Goal: Task Accomplishment & Management: Complete application form

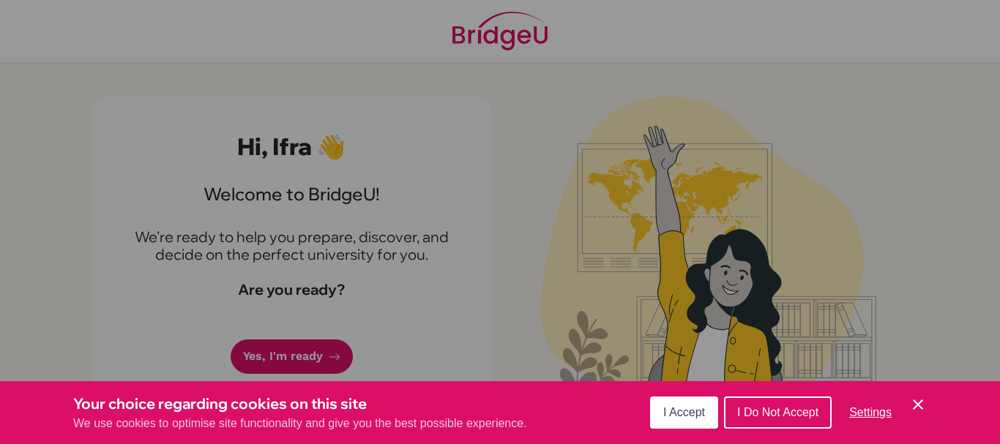
click at [685, 406] on span "I Accept" at bounding box center [684, 412] width 42 height 12
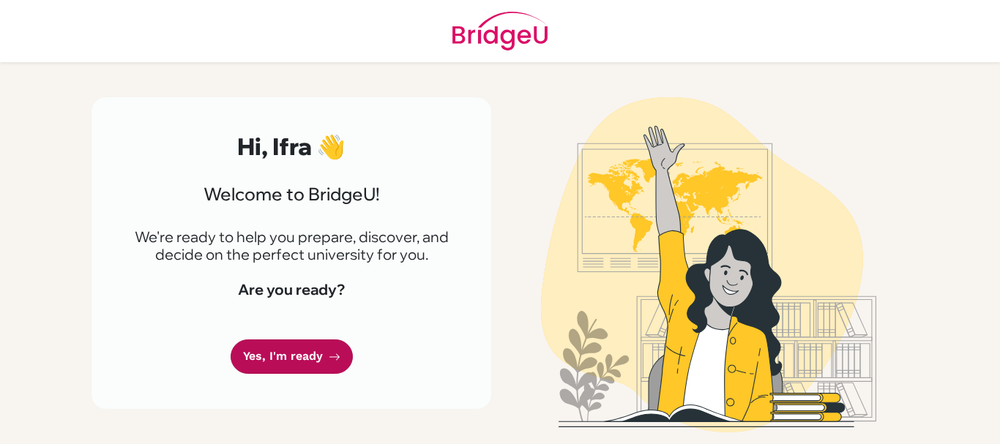
click at [271, 359] on link "Yes, I'm ready" at bounding box center [292, 357] width 122 height 34
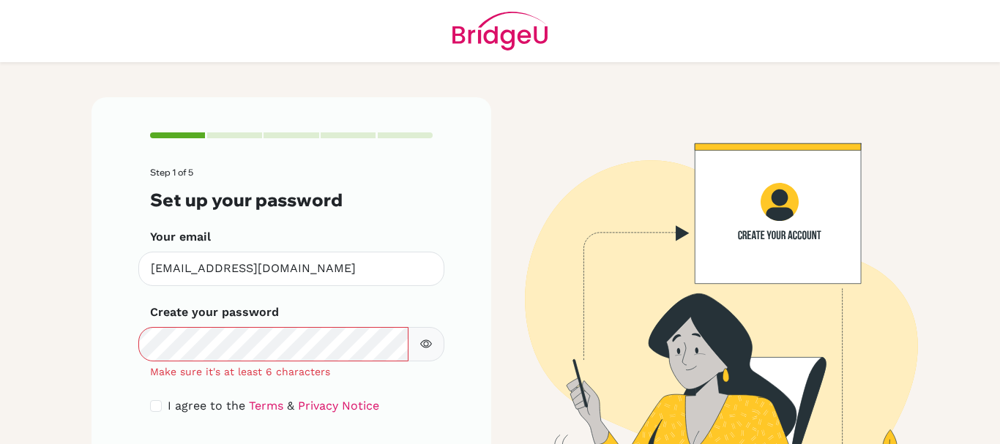
click at [424, 344] on icon "button" at bounding box center [426, 344] width 12 height 12
click at [427, 341] on button "button" at bounding box center [426, 344] width 37 height 34
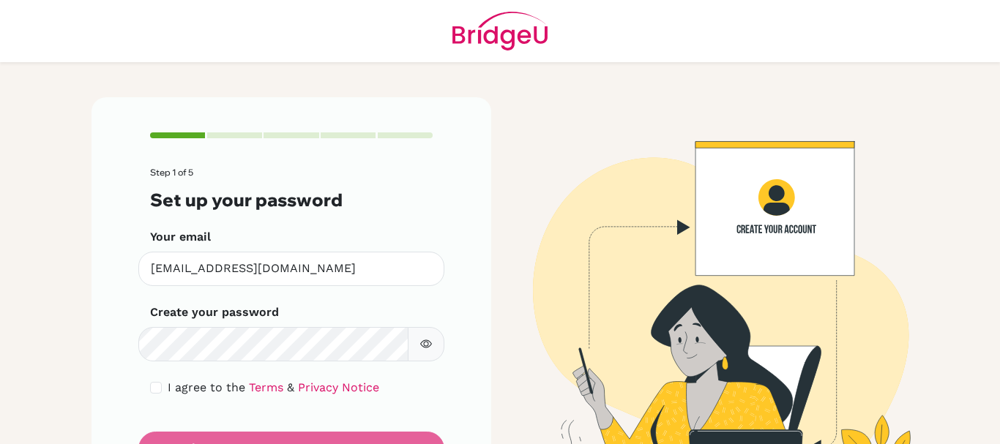
click at [331, 415] on form "Step 1 of 5 Set up your password Your email [EMAIL_ADDRESS][DOMAIN_NAME] Invali…" at bounding box center [291, 317] width 282 height 298
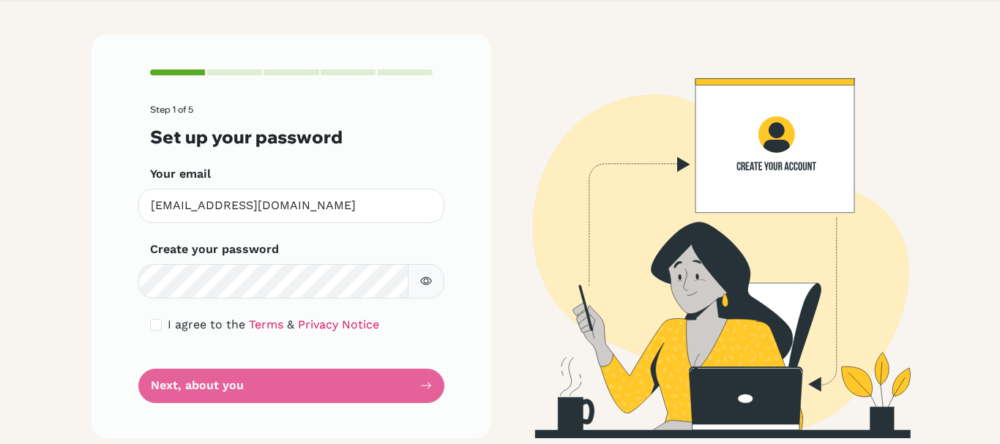
scroll to position [69, 0]
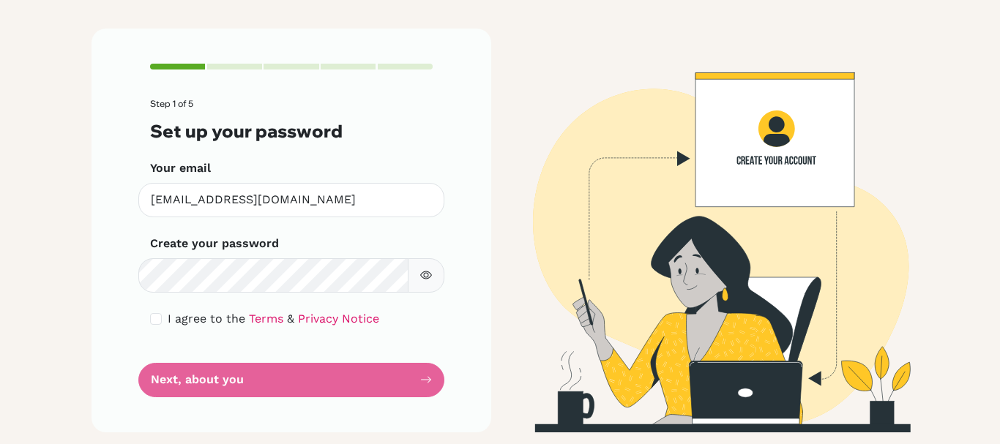
click at [380, 381] on form "Step 1 of 5 Set up your password Your email ifra.ajmal@tis.edu.pk Invalid email…" at bounding box center [291, 248] width 282 height 298
click at [378, 381] on form "Step 1 of 5 Set up your password Your email ifra.ajmal@tis.edu.pk Invalid email…" at bounding box center [291, 248] width 282 height 298
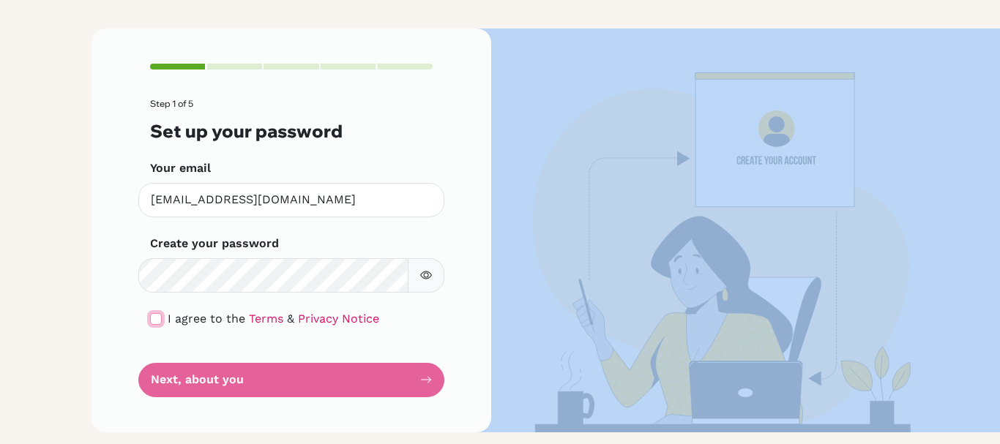
click at [155, 318] on input "checkbox" at bounding box center [156, 319] width 12 height 12
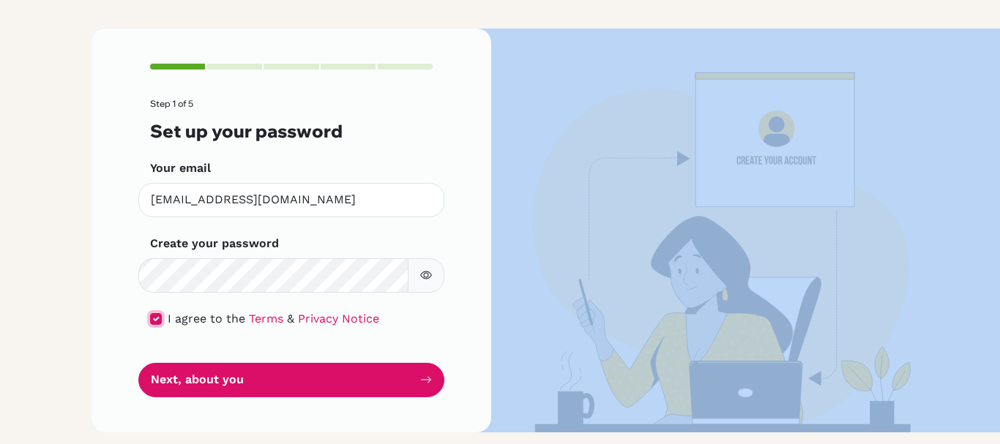
click at [155, 318] on input "checkbox" at bounding box center [156, 319] width 12 height 12
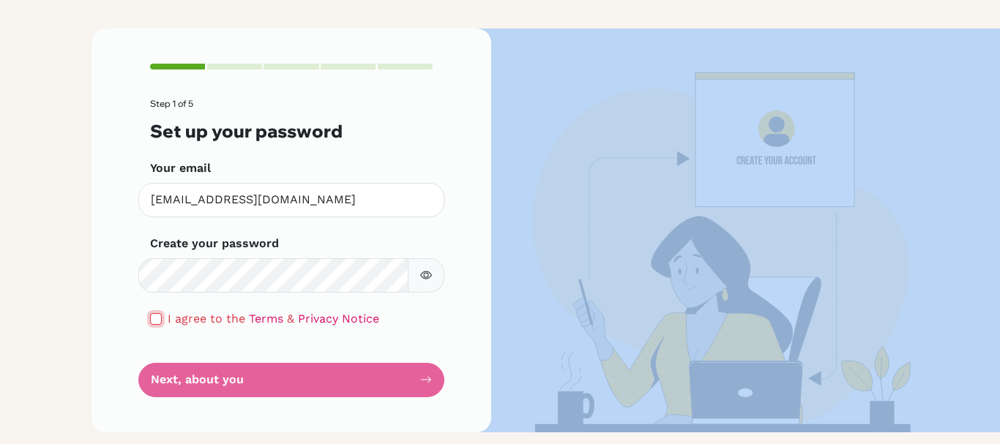
click at [155, 318] on input "checkbox" at bounding box center [156, 319] width 12 height 12
checkbox input "true"
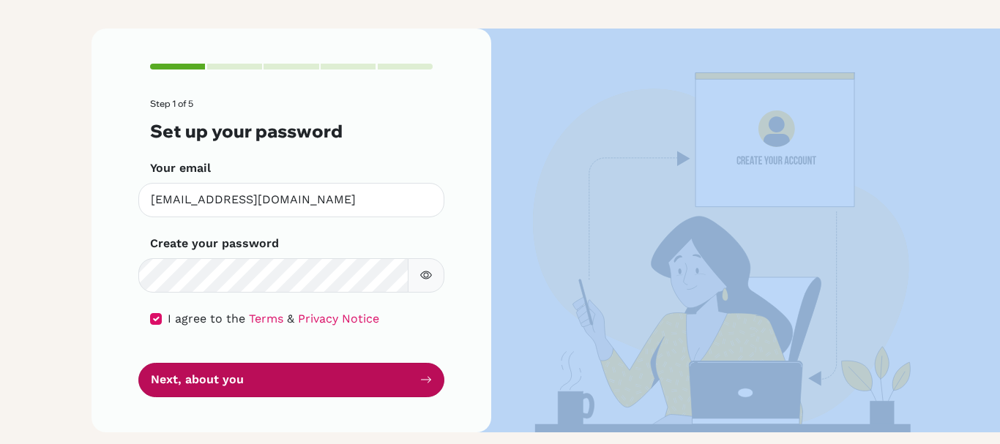
click at [260, 377] on button "Next, about you" at bounding box center [291, 380] width 306 height 34
